Goal: Task Accomplishment & Management: Use online tool/utility

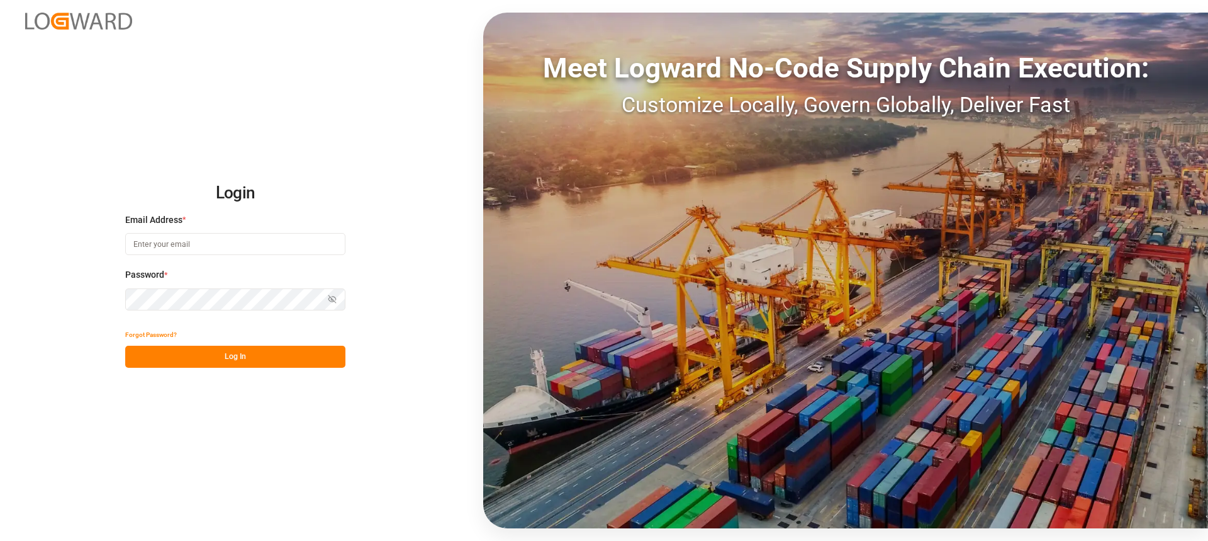
type input "[PERSON_NAME][EMAIL_ADDRESS][PERSON_NAME][DOMAIN_NAME]"
click at [286, 357] on button "Log In" at bounding box center [235, 356] width 220 height 22
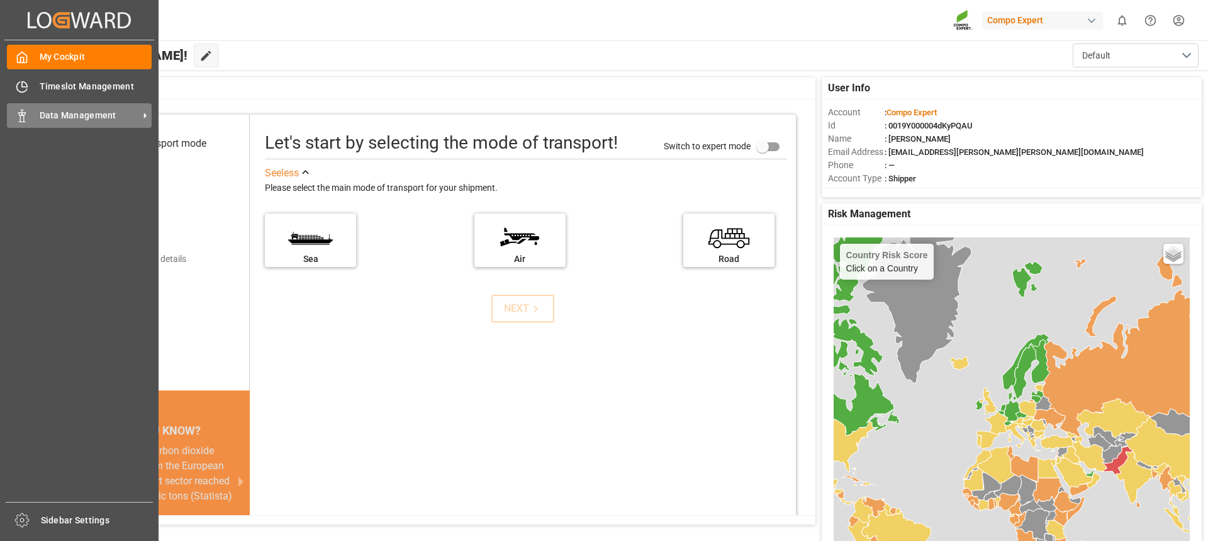
click at [60, 123] on div "Data Management Data Management" at bounding box center [79, 115] width 145 height 25
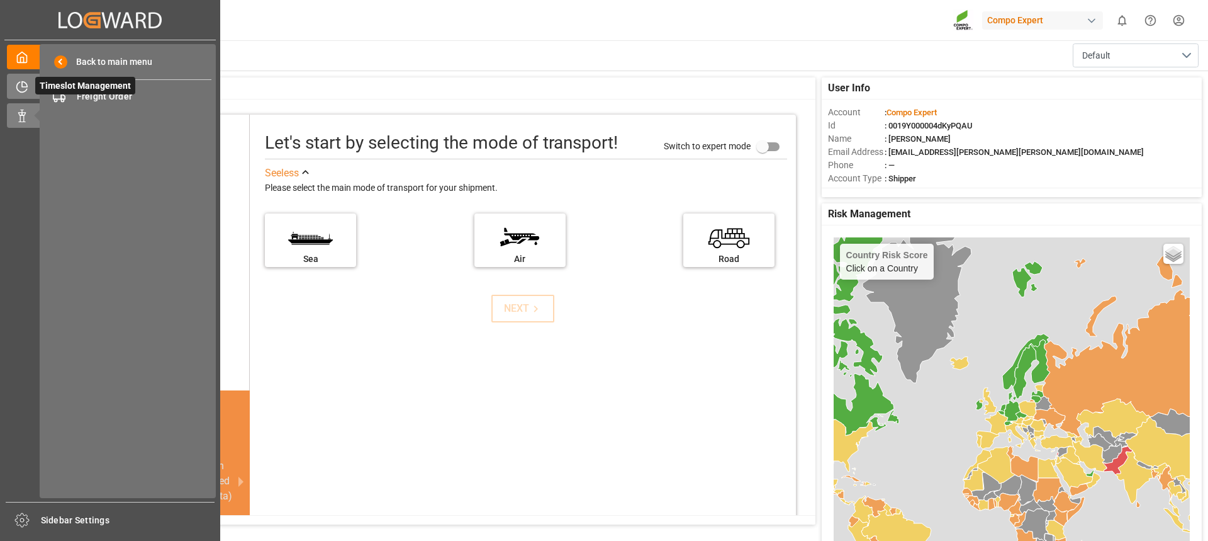
click at [18, 87] on icon at bounding box center [22, 87] width 13 height 13
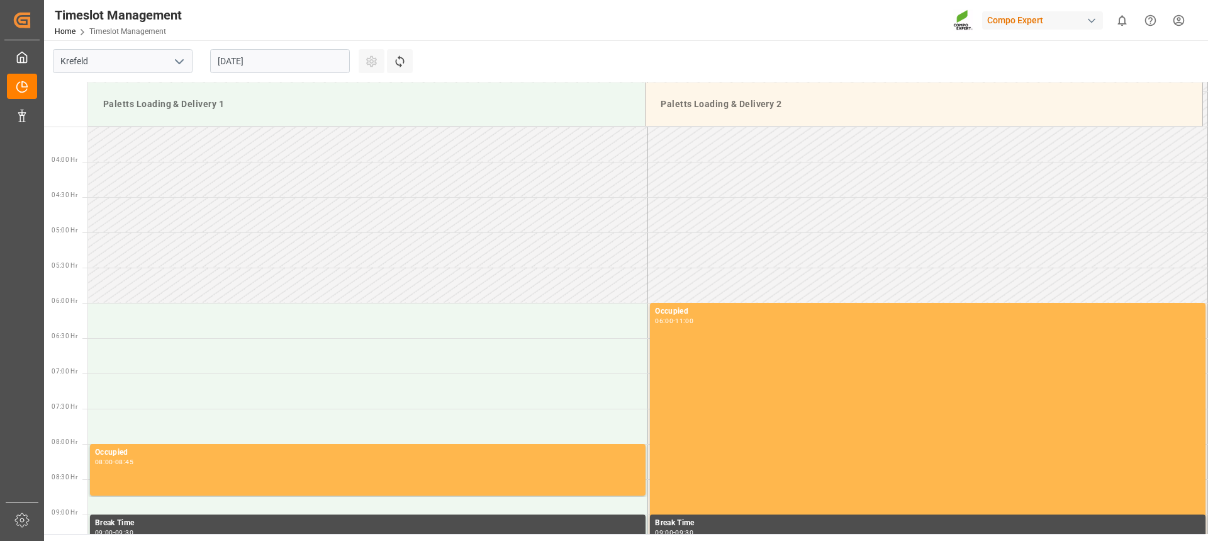
scroll to position [485, 0]
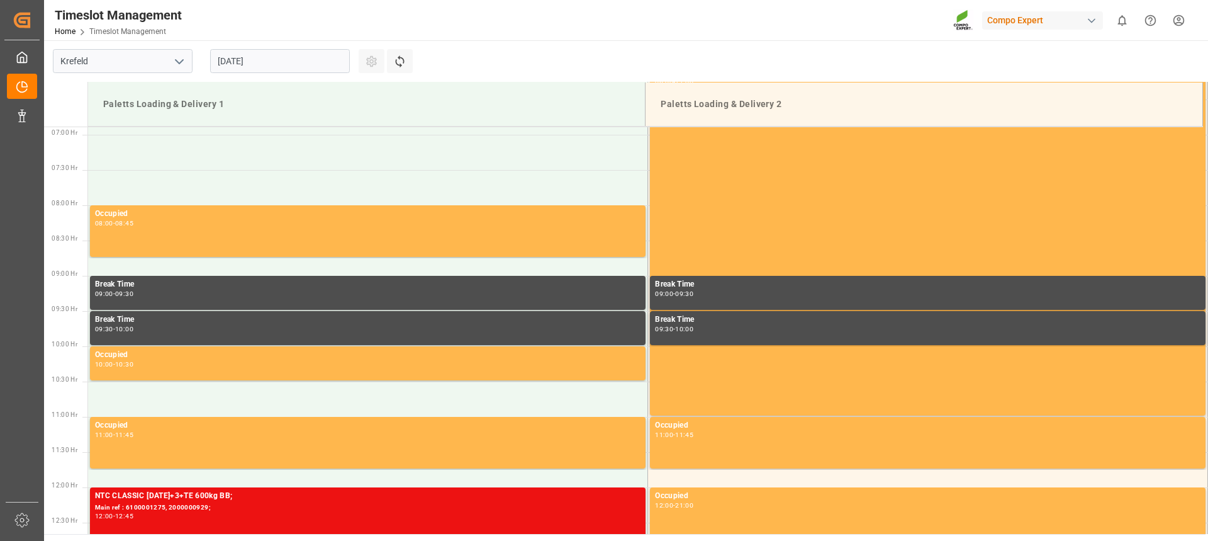
click at [266, 73] on div "[DATE]" at bounding box center [279, 61] width 157 height 42
click at [271, 66] on input "[DATE]" at bounding box center [280, 61] width 140 height 24
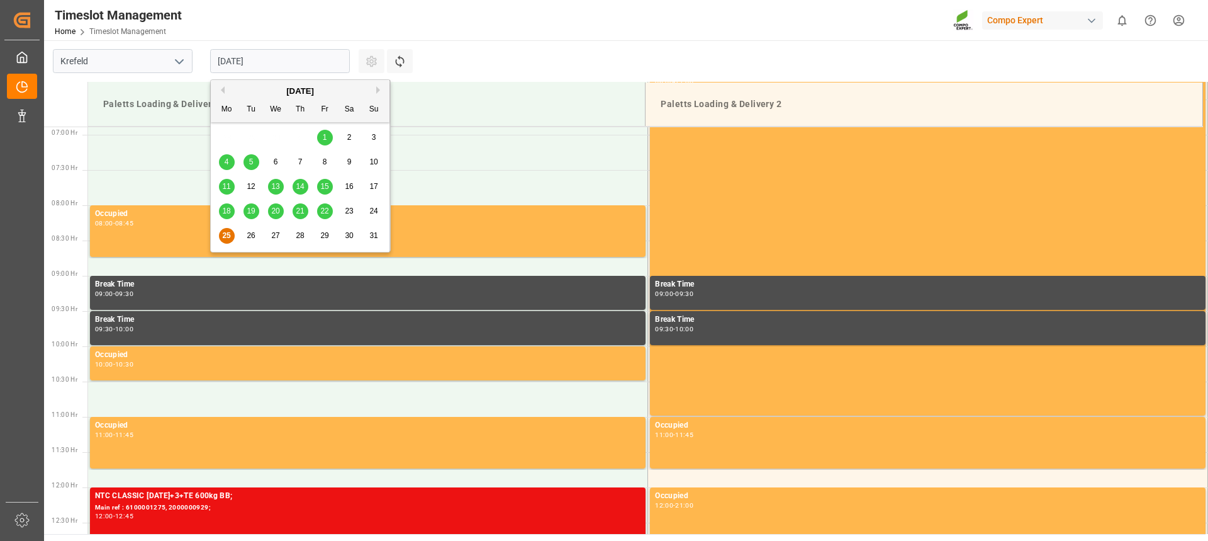
click at [320, 213] on div "22" at bounding box center [325, 211] width 16 height 15
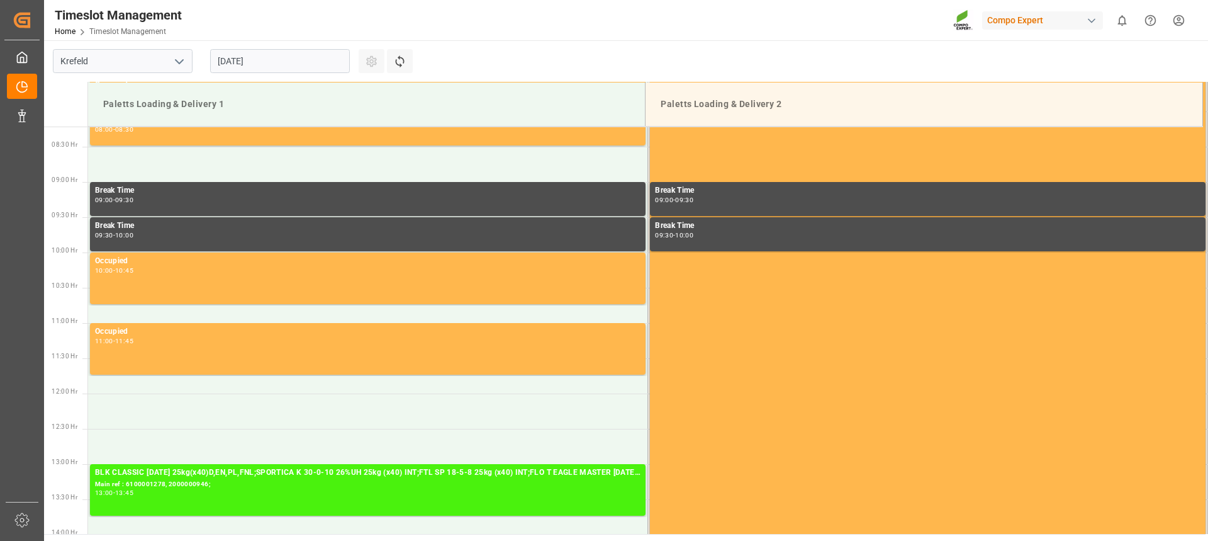
scroll to position [611, 0]
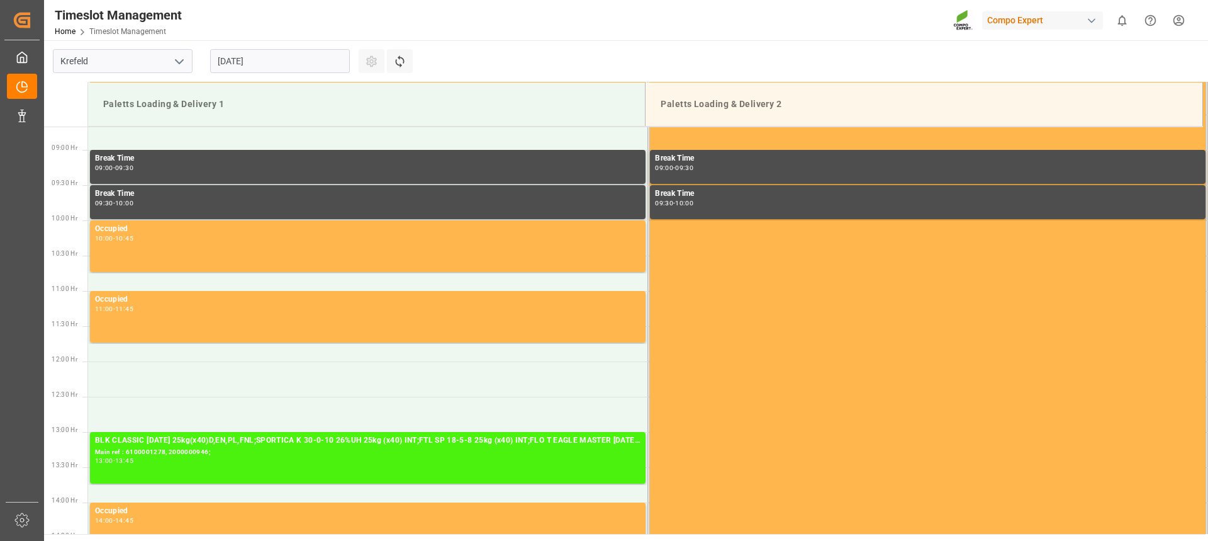
click at [292, 71] on input "[DATE]" at bounding box center [280, 61] width 140 height 24
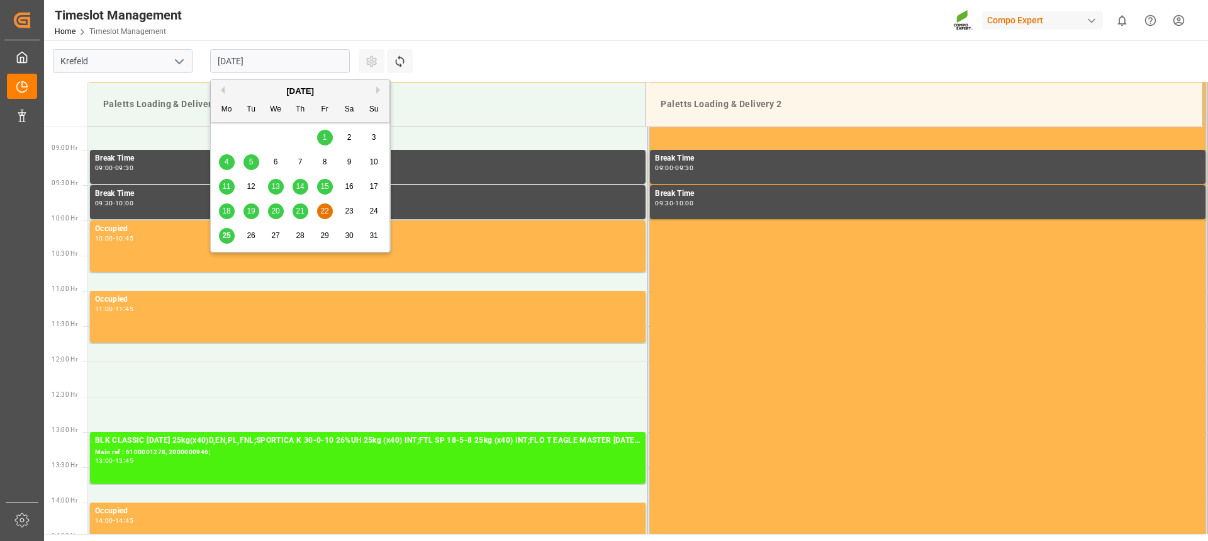
click at [227, 233] on span "25" at bounding box center [226, 235] width 8 height 9
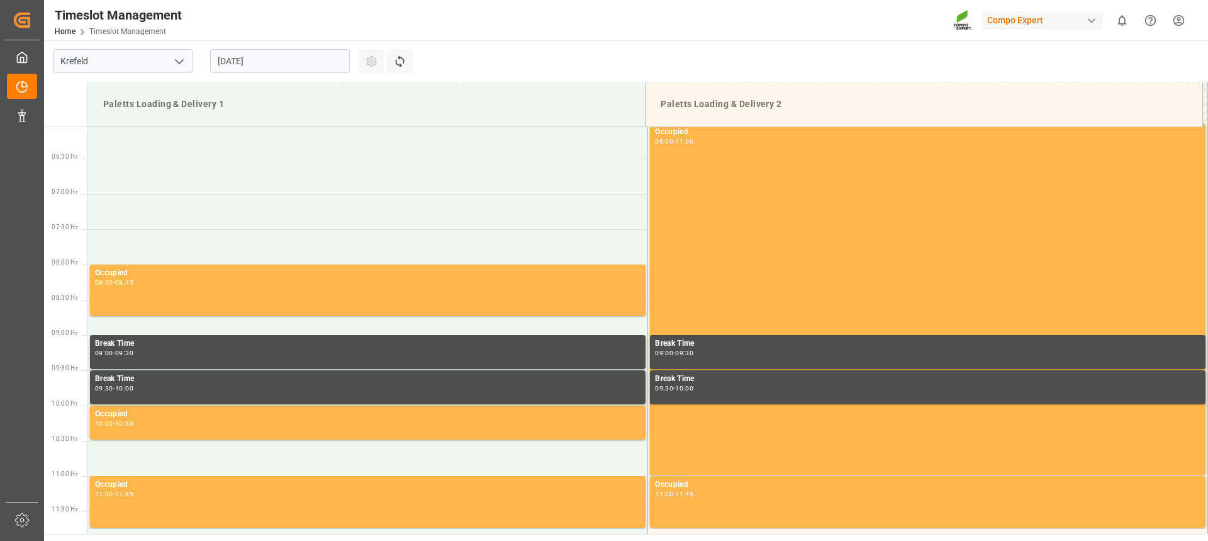
scroll to position [485, 0]
